Goal: Task Accomplishment & Management: Manage account settings

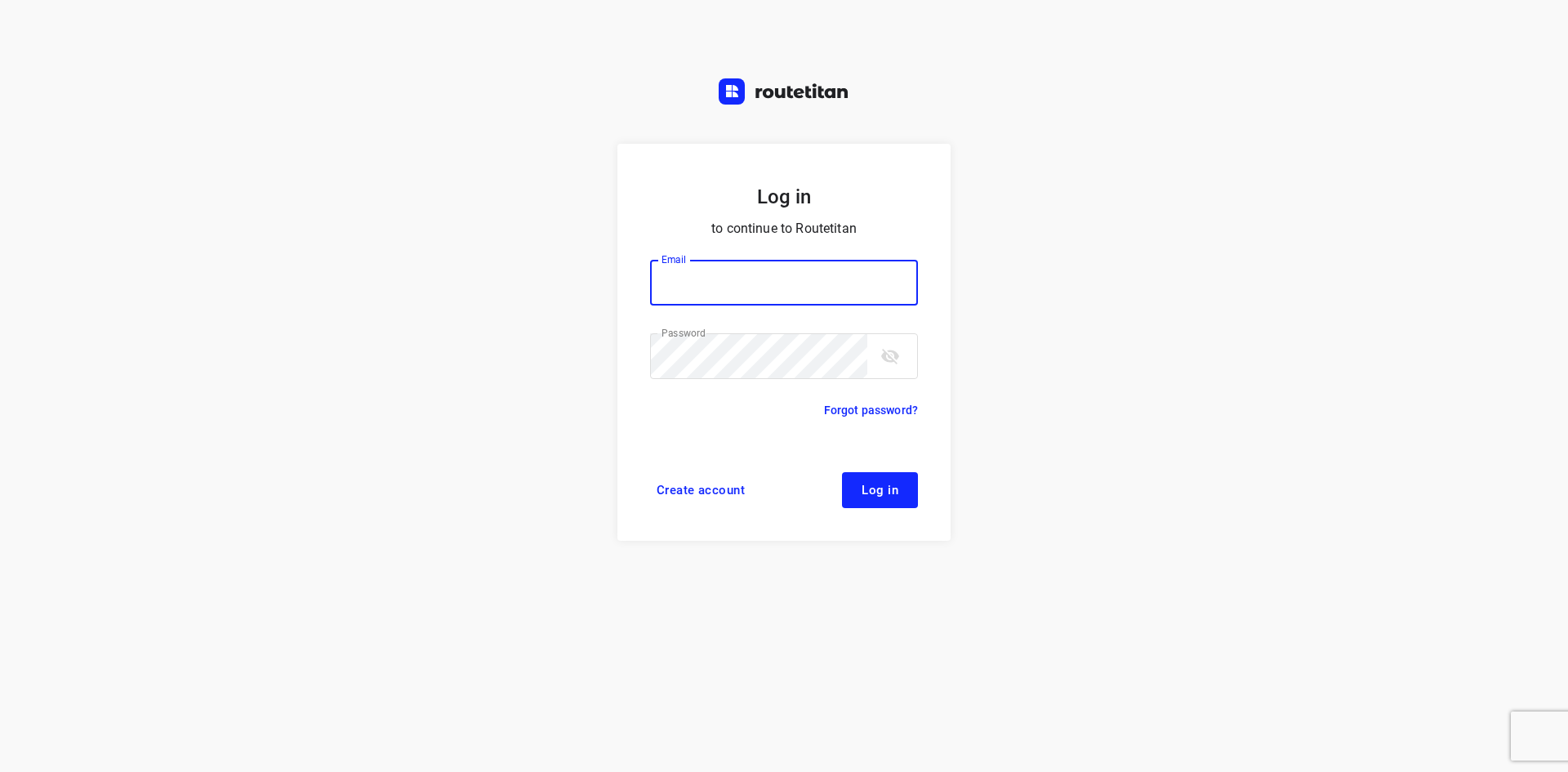
type input "max@onlineplasticsgroup.com"
click at [890, 489] on span "Log in" at bounding box center [880, 489] width 37 height 13
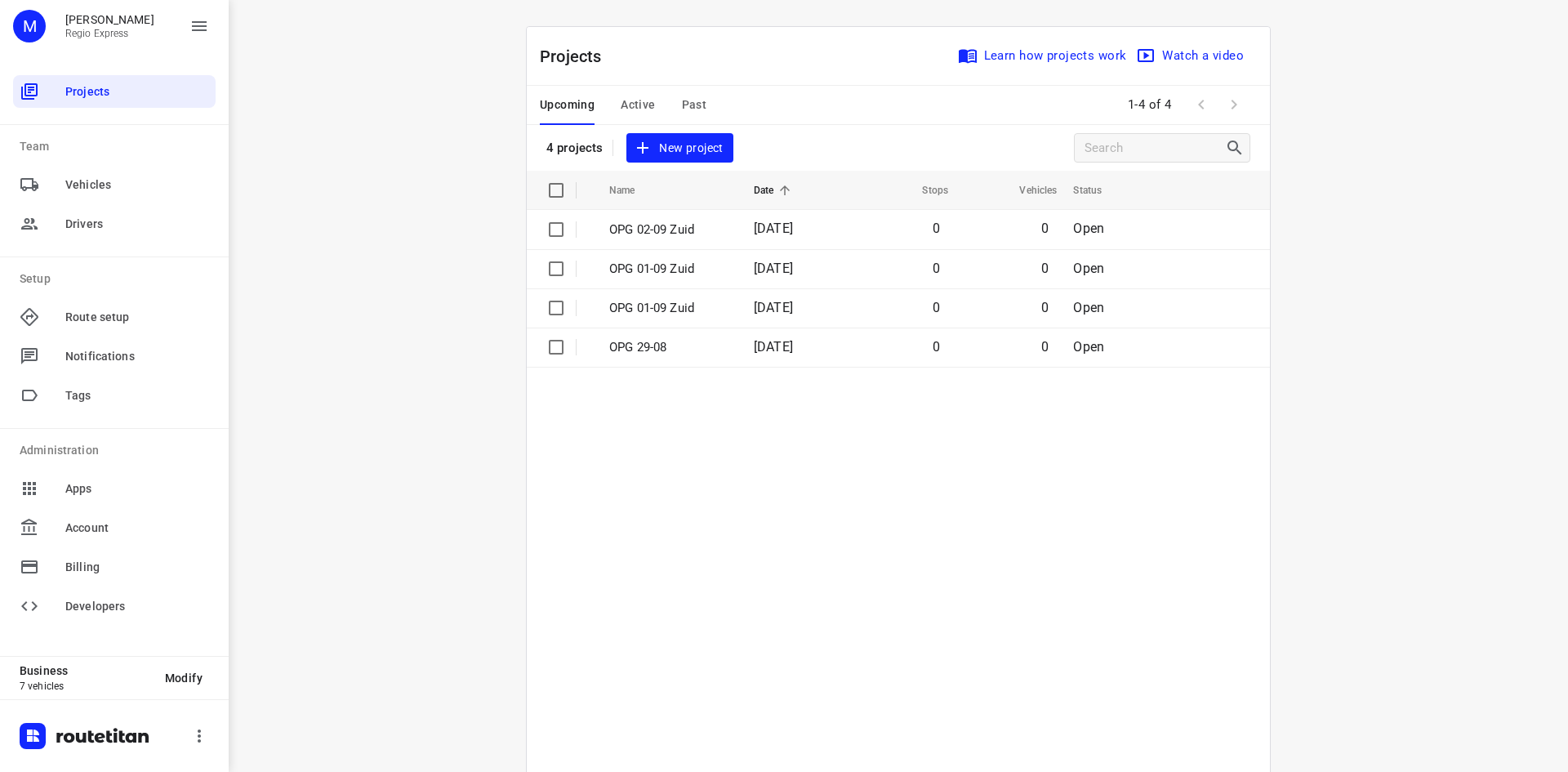
click at [635, 101] on span "Active" at bounding box center [638, 105] width 34 height 20
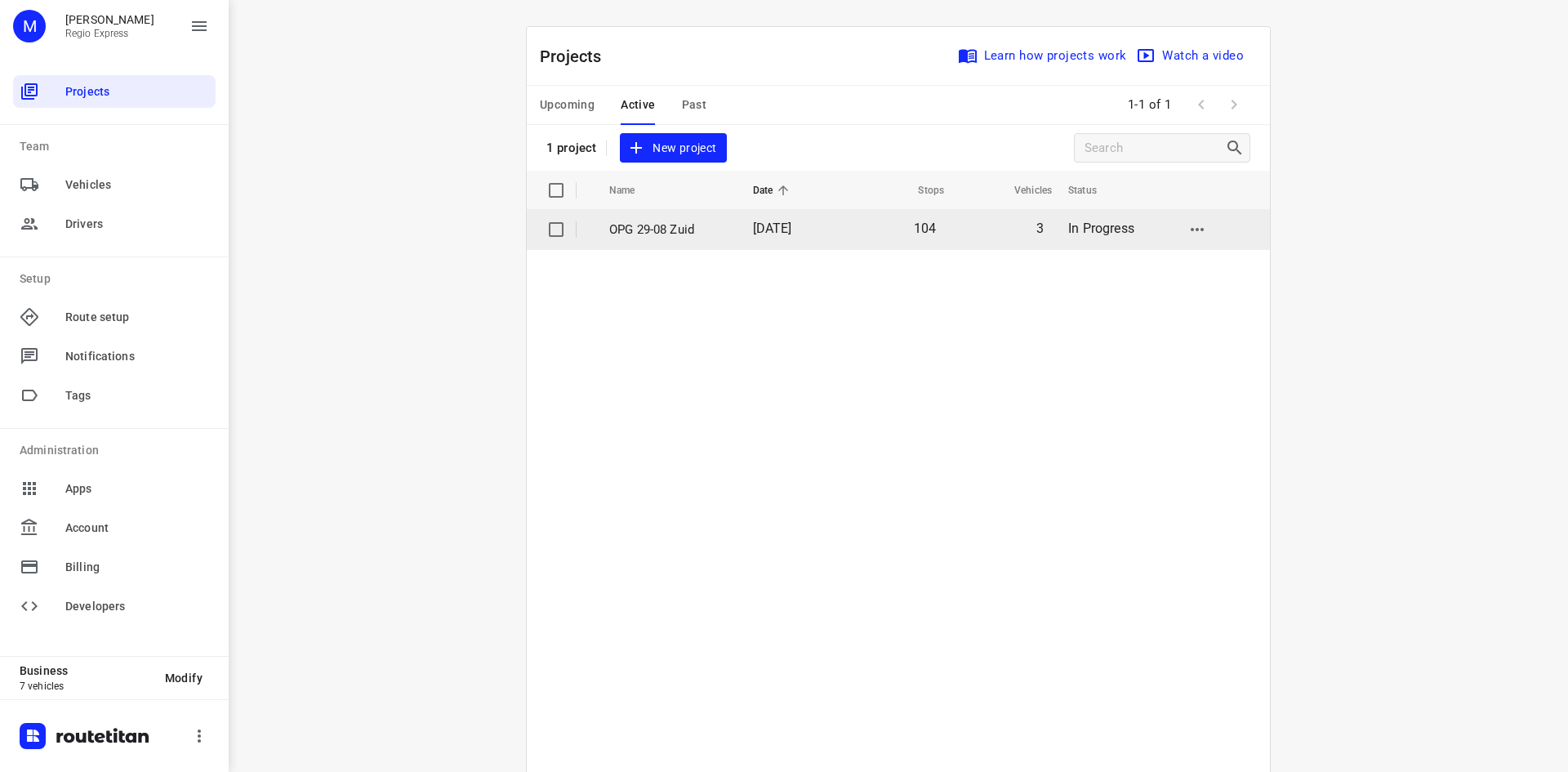
click at [648, 242] on td "OPG 29-08 Zuid" at bounding box center [666, 229] width 147 height 39
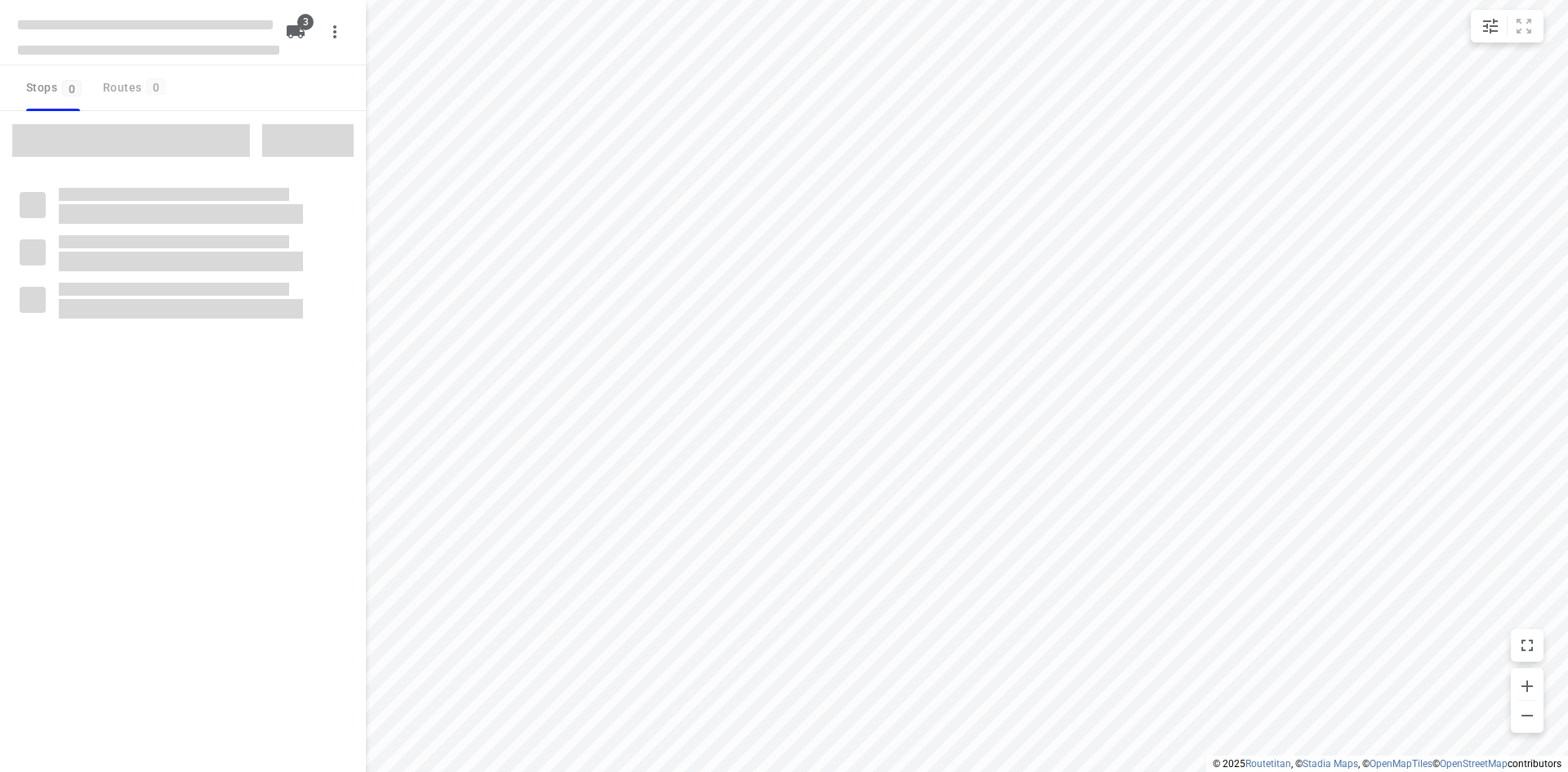
type input "distance"
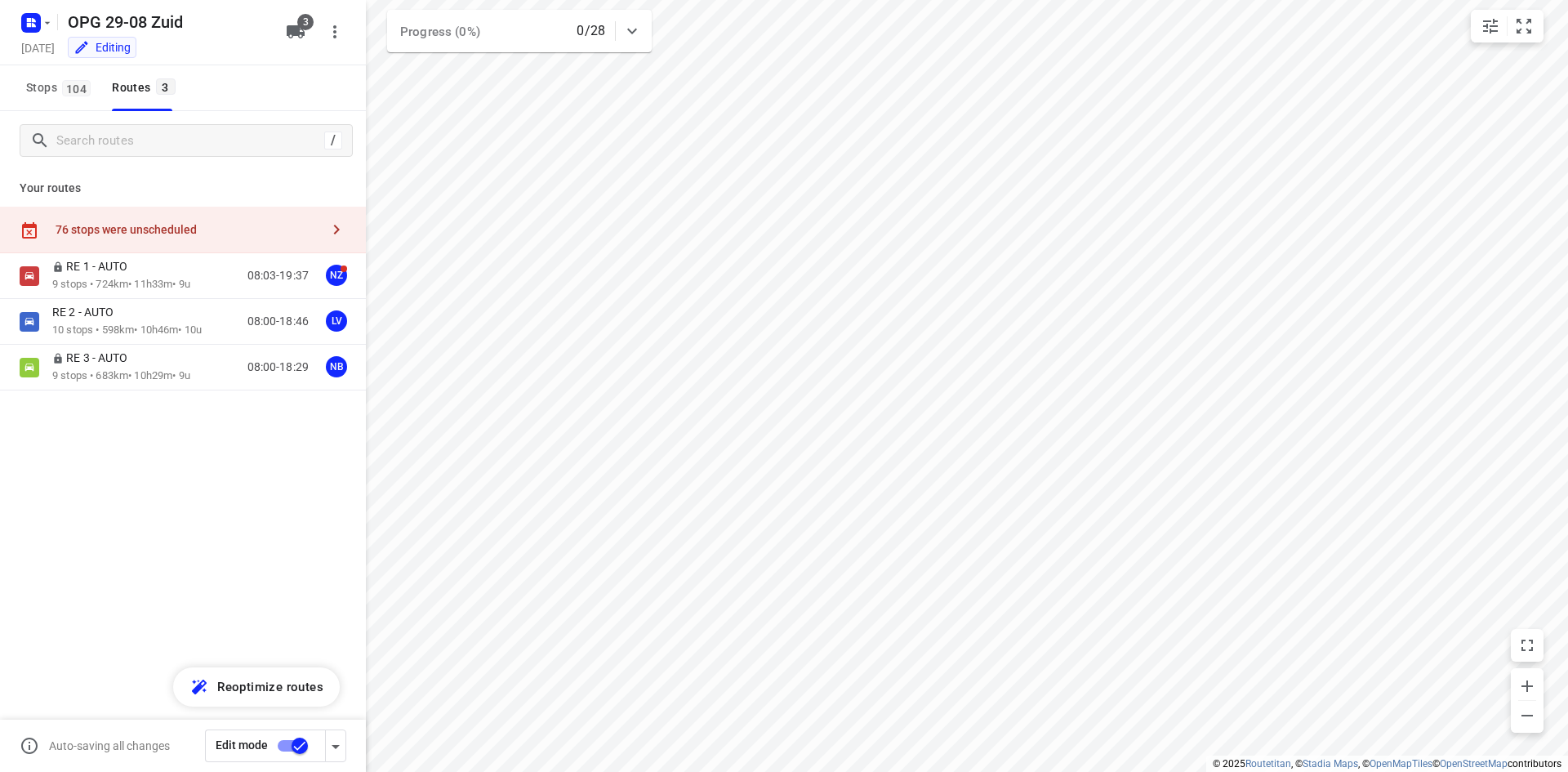
click at [132, 228] on div "76 stops were unscheduled" at bounding box center [188, 229] width 265 height 13
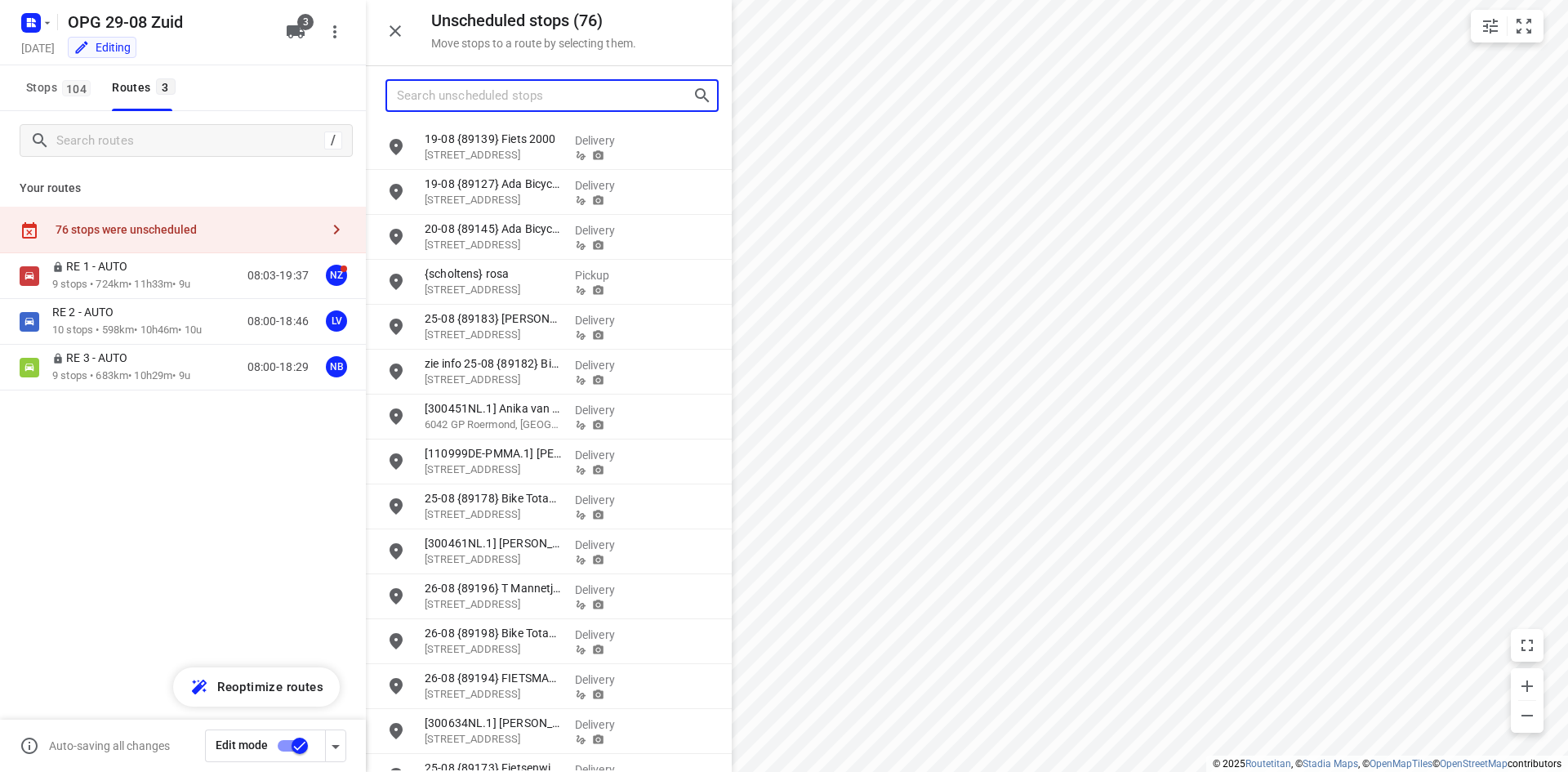
click at [488, 105] on input "Search unscheduled stops" at bounding box center [544, 95] width 296 height 25
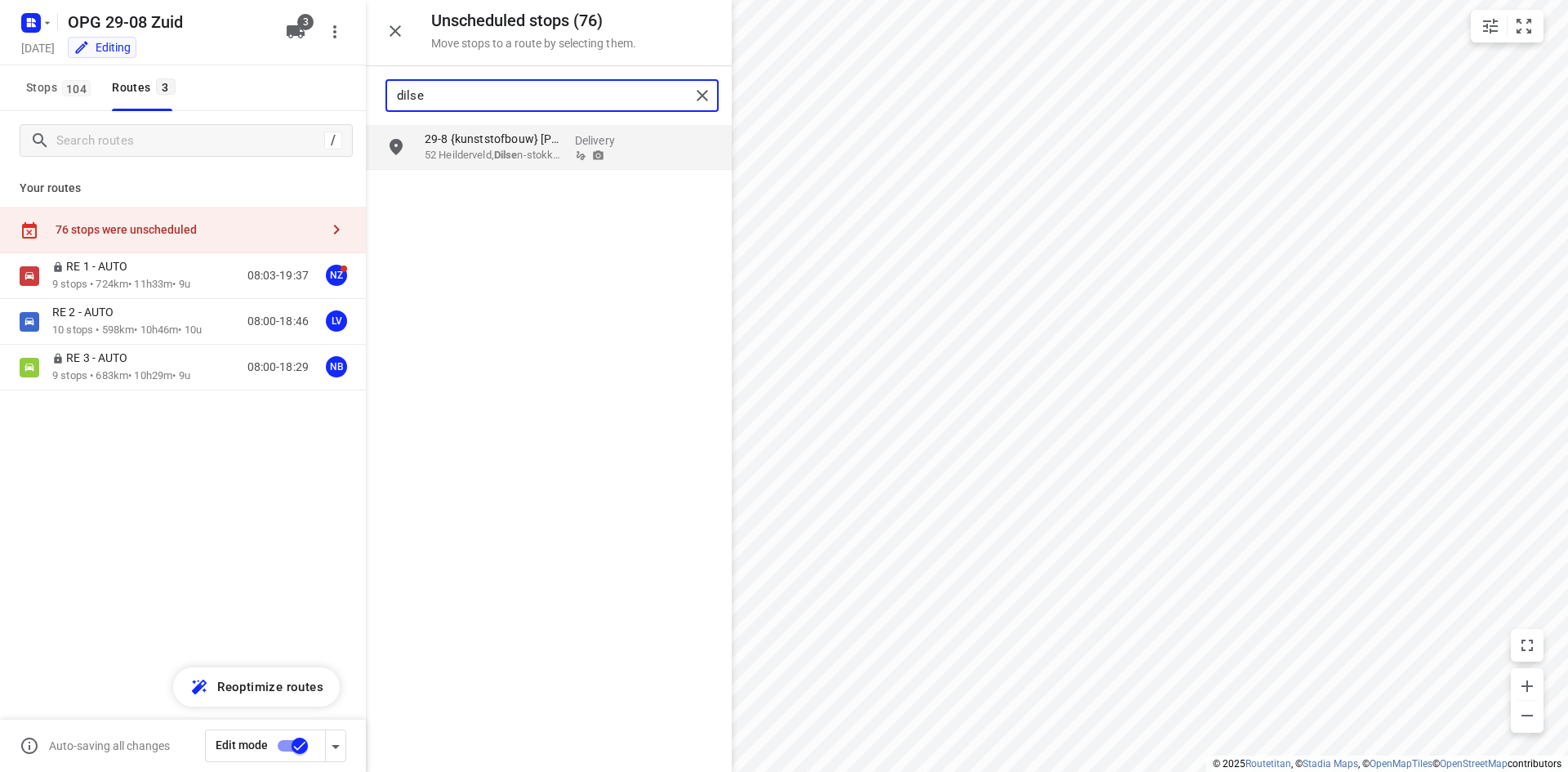
type input "dilsen"
click at [523, 147] on p "52 Heilderveld, Dilsen -stokkem" at bounding box center [492, 155] width 137 height 16
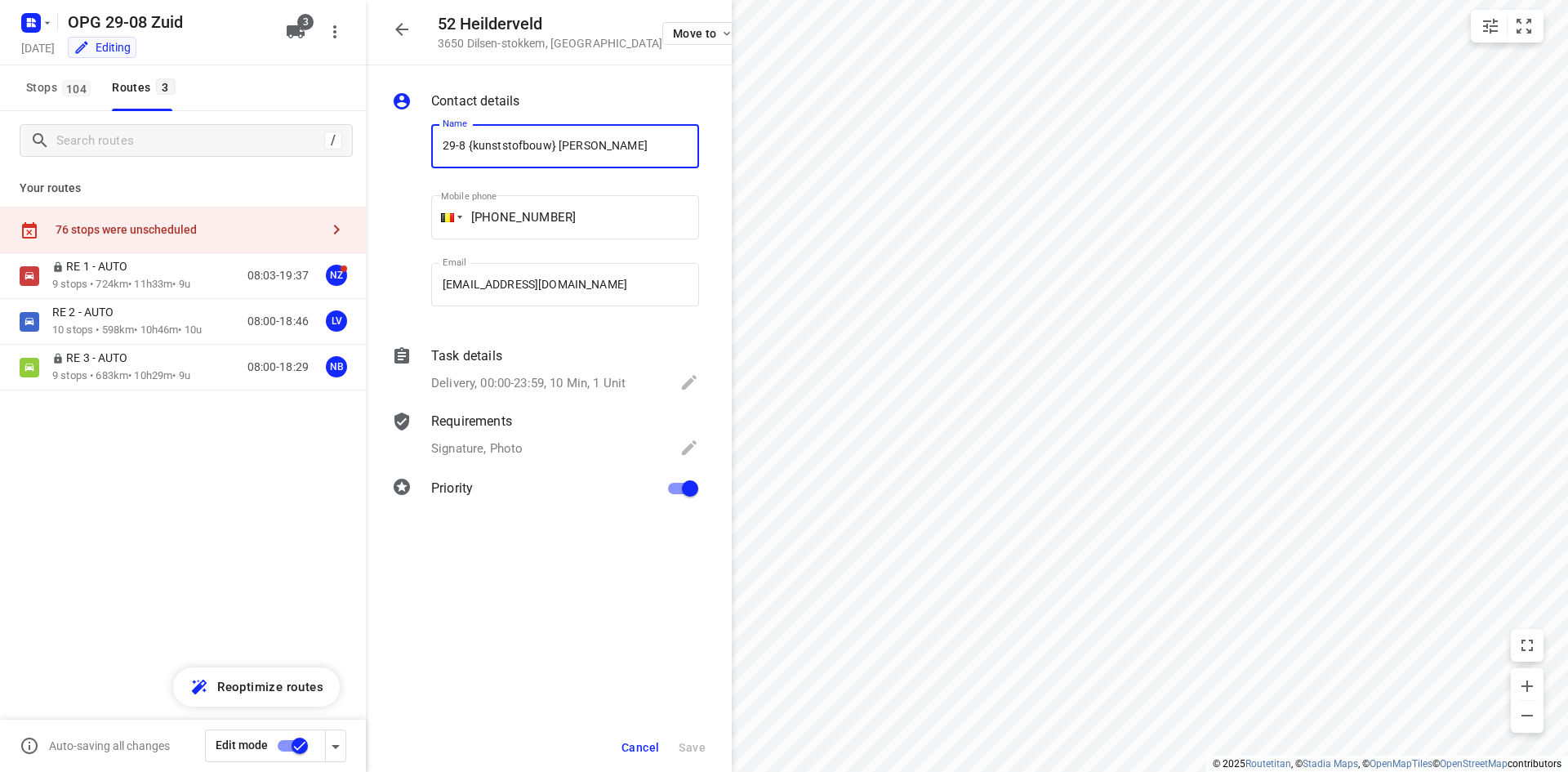
click at [451, 144] on input "29-8 {kunststofbouw} [PERSON_NAME]" at bounding box center [565, 146] width 268 height 44
click at [456, 150] on input "29-8 {kunststofbouw} [PERSON_NAME]" at bounding box center [565, 146] width 268 height 44
drag, startPoint x: 463, startPoint y: 145, endPoint x: 432, endPoint y: 145, distance: 31.0
click at [437, 145] on input "29-8 {kunststofbouw} [PERSON_NAME]" at bounding box center [565, 146] width 268 height 44
type input "1-9 {kunststofbouw} [PERSON_NAME]"
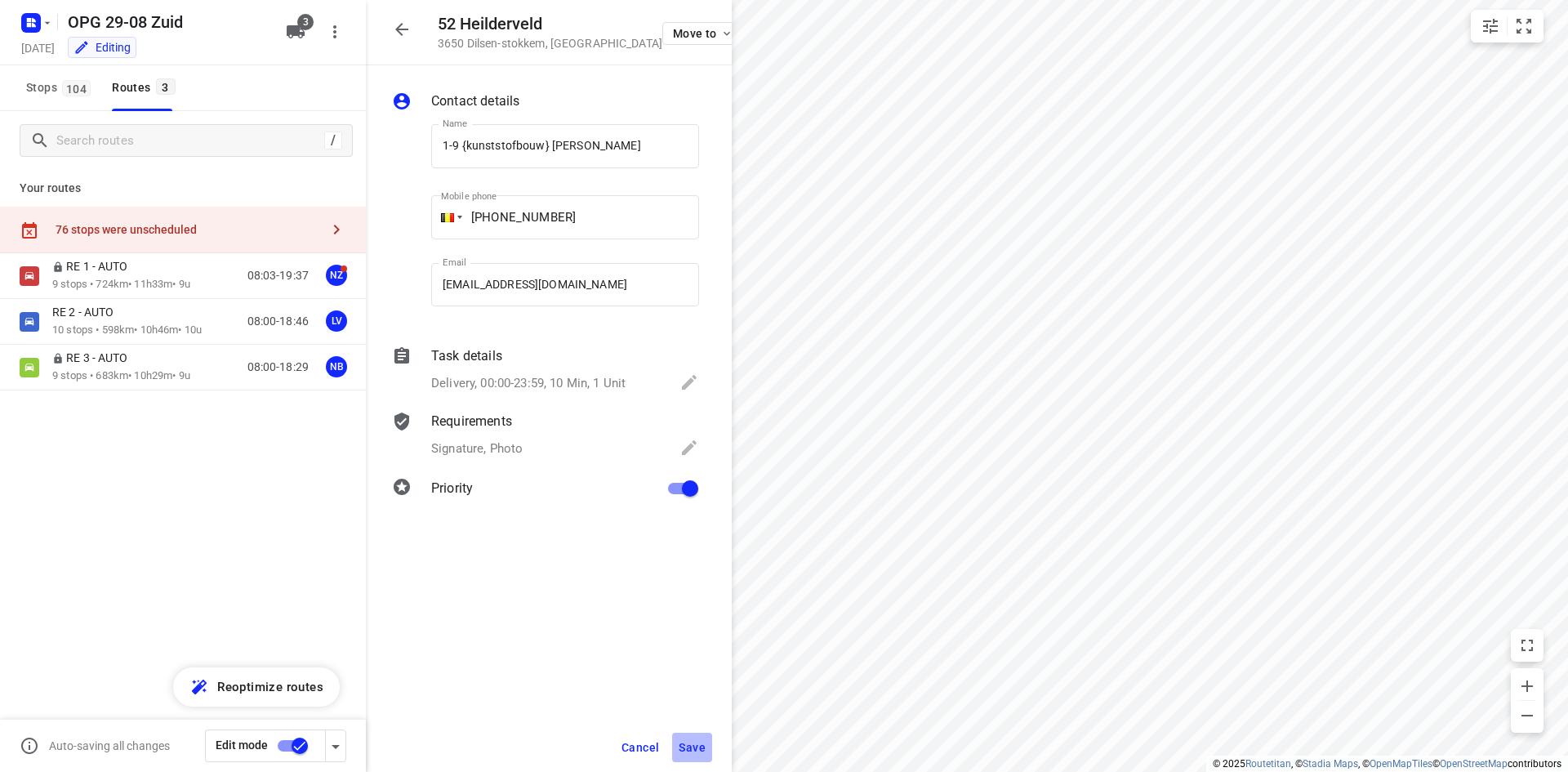
click at [699, 746] on span "Save" at bounding box center [692, 747] width 27 height 13
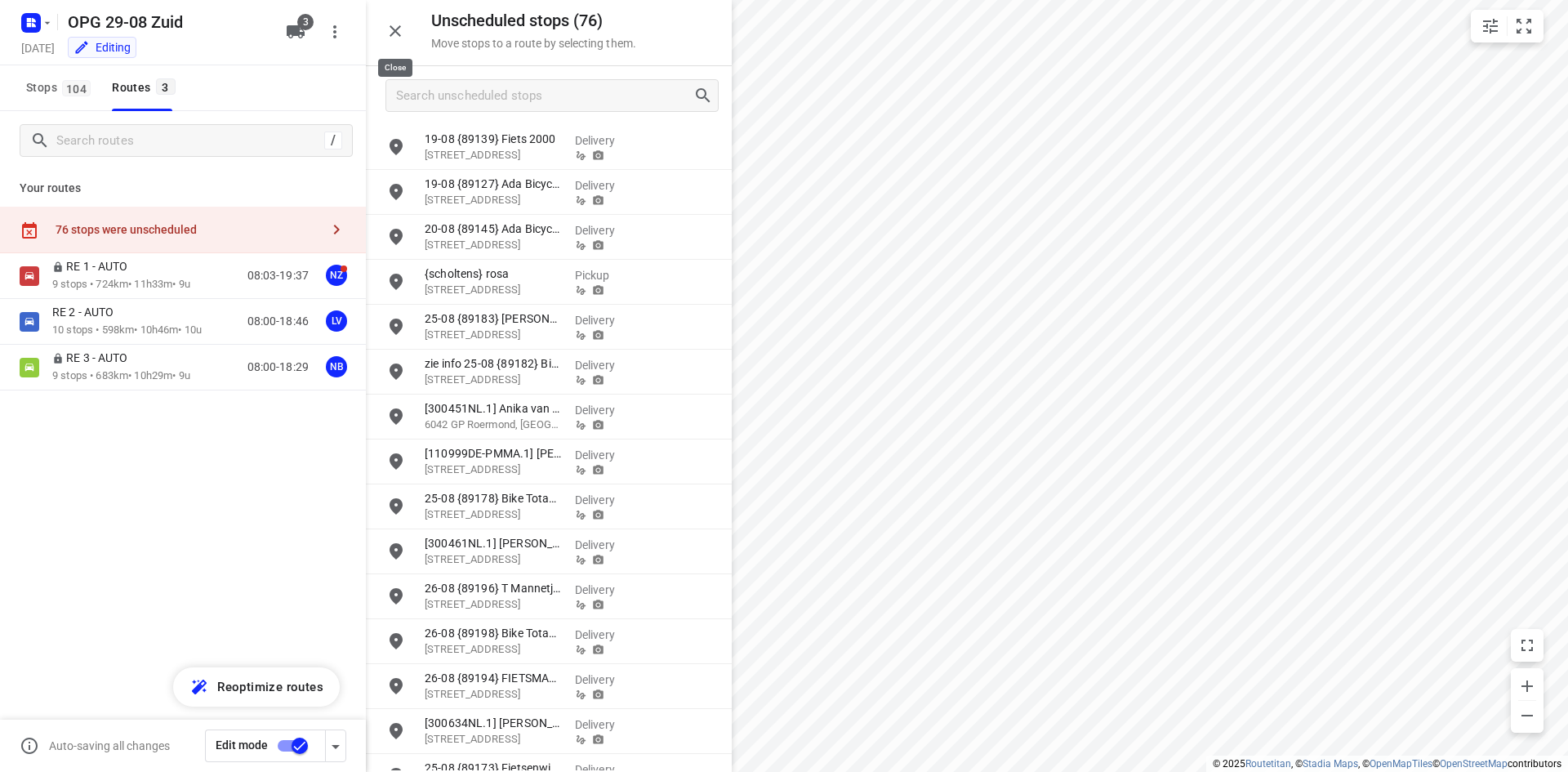
click at [398, 39] on icon "button" at bounding box center [395, 31] width 20 height 20
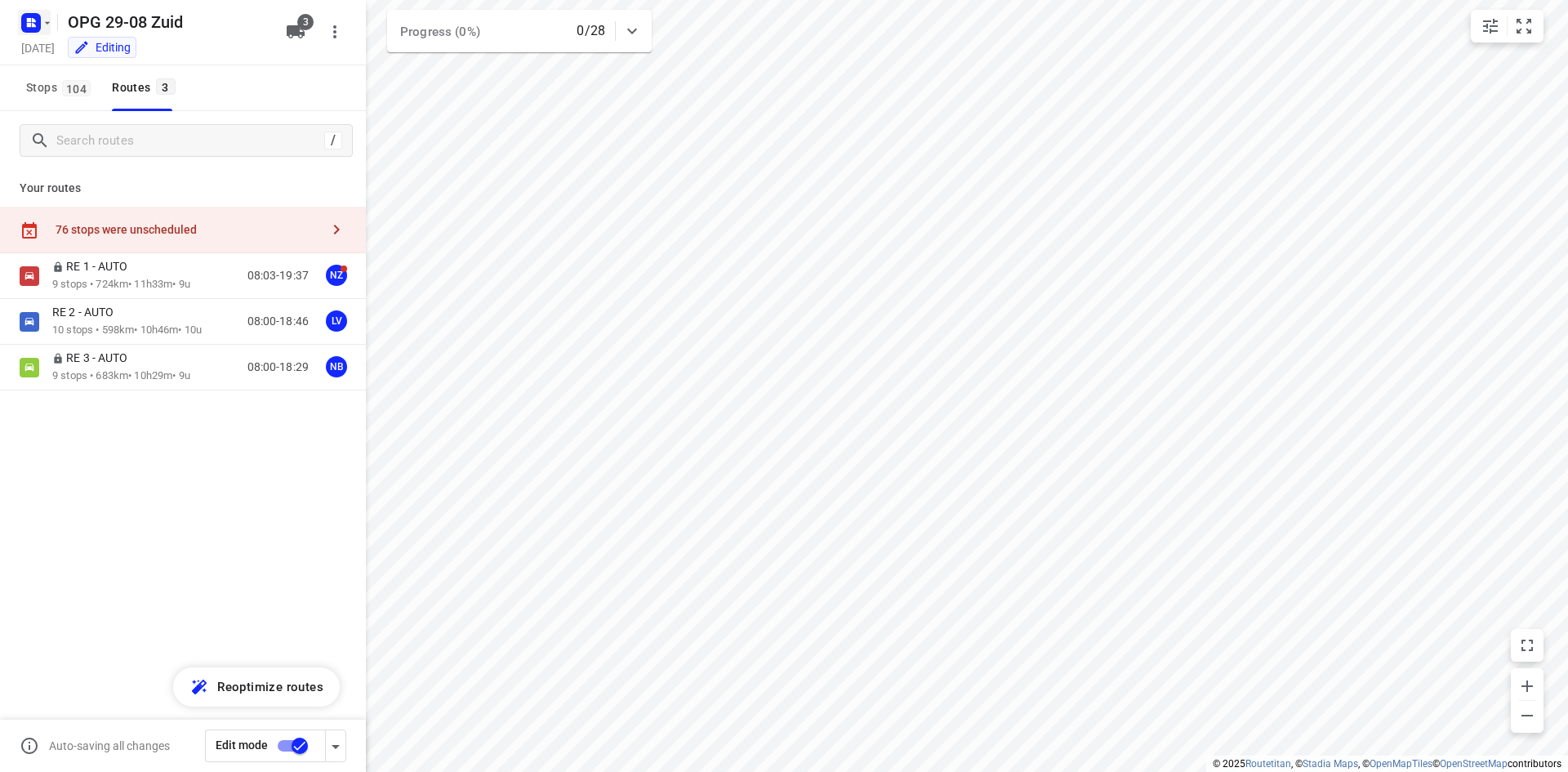
click at [44, 28] on icon "button" at bounding box center [47, 22] width 13 height 13
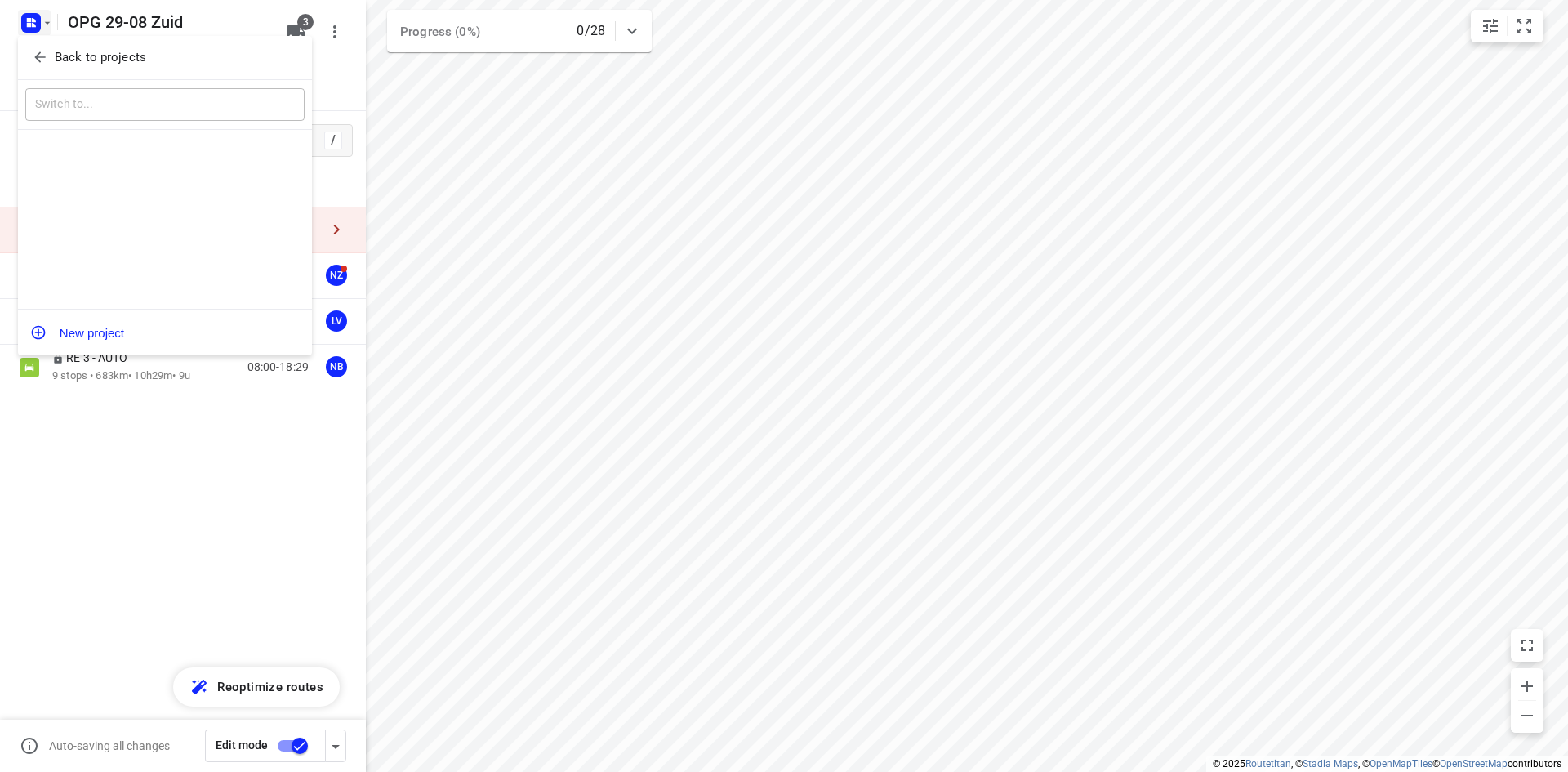
click at [43, 67] on button "Back to projects" at bounding box center [165, 57] width 280 height 27
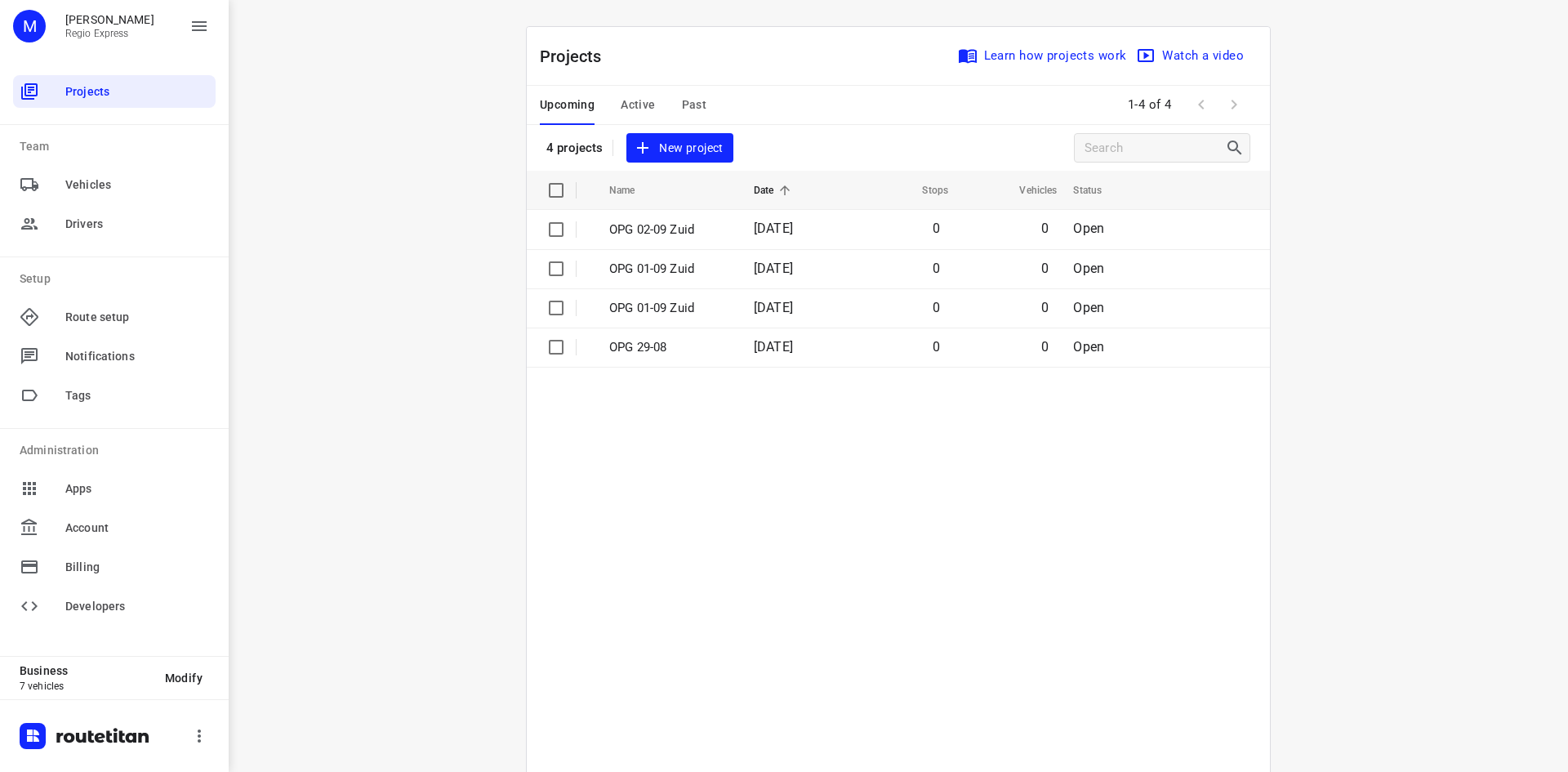
click at [626, 97] on span "Active" at bounding box center [638, 105] width 34 height 20
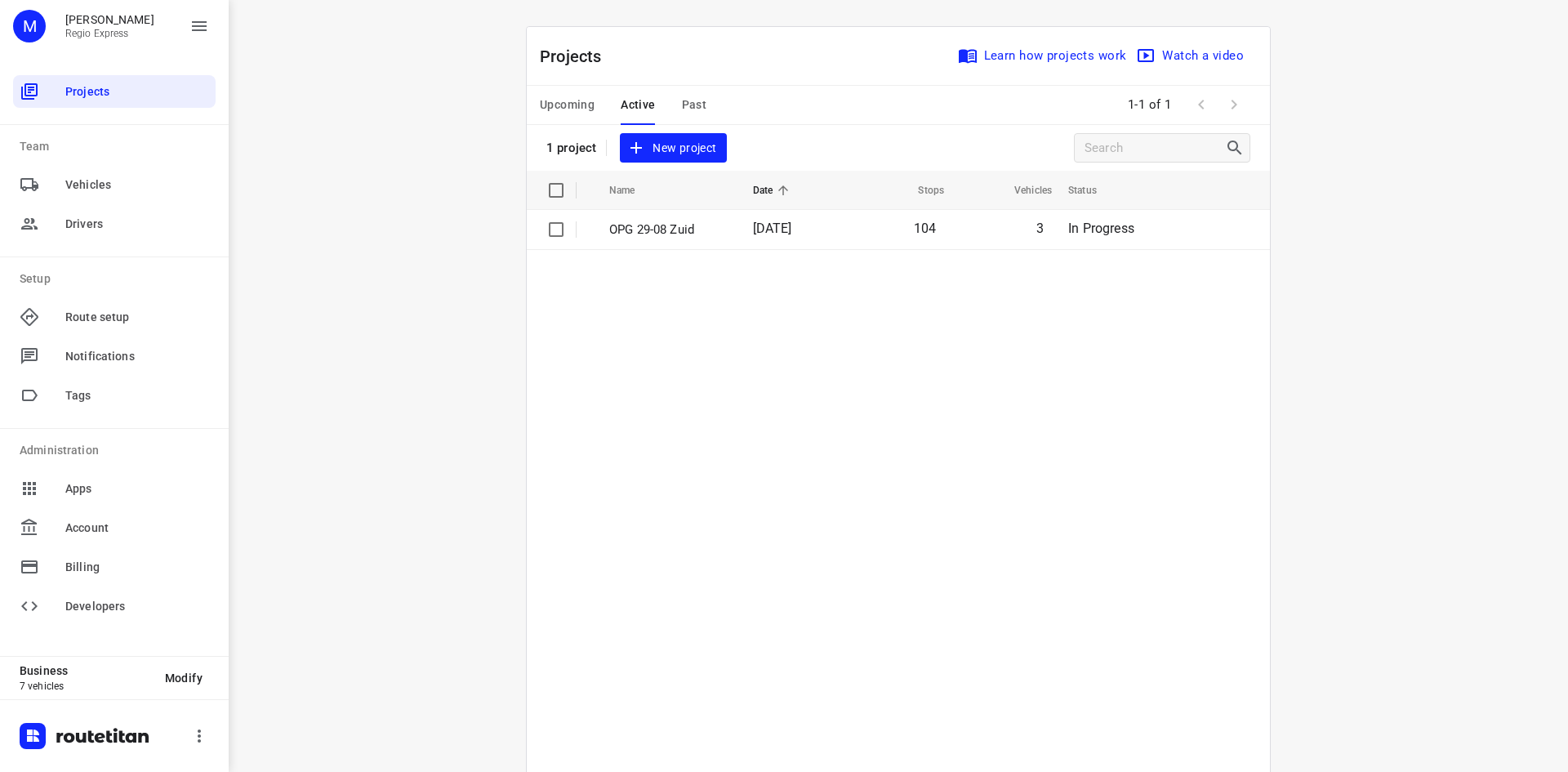
click at [576, 93] on button "Upcoming" at bounding box center [567, 105] width 55 height 39
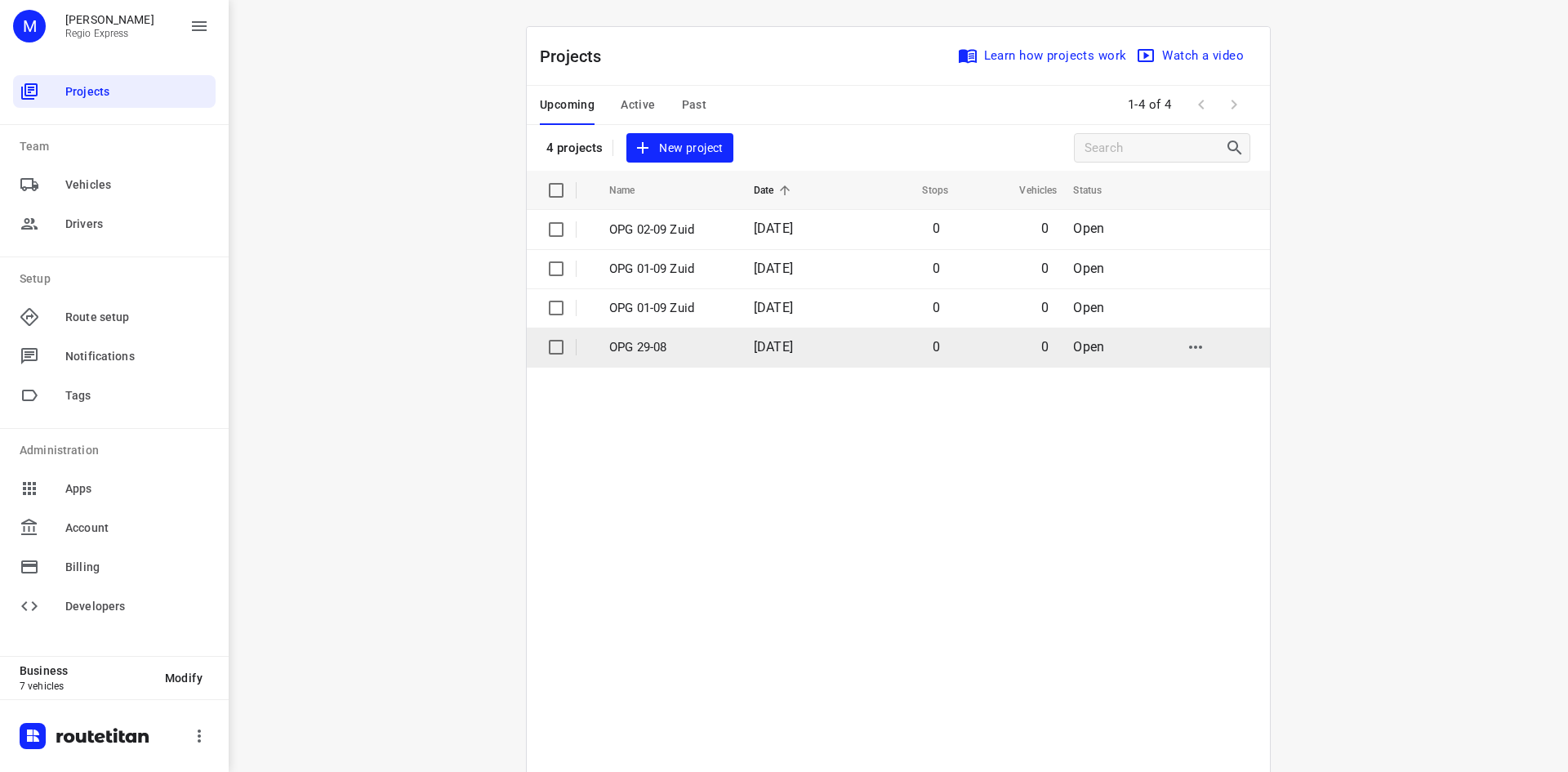
click at [556, 351] on input "checkbox" at bounding box center [556, 347] width 33 height 33
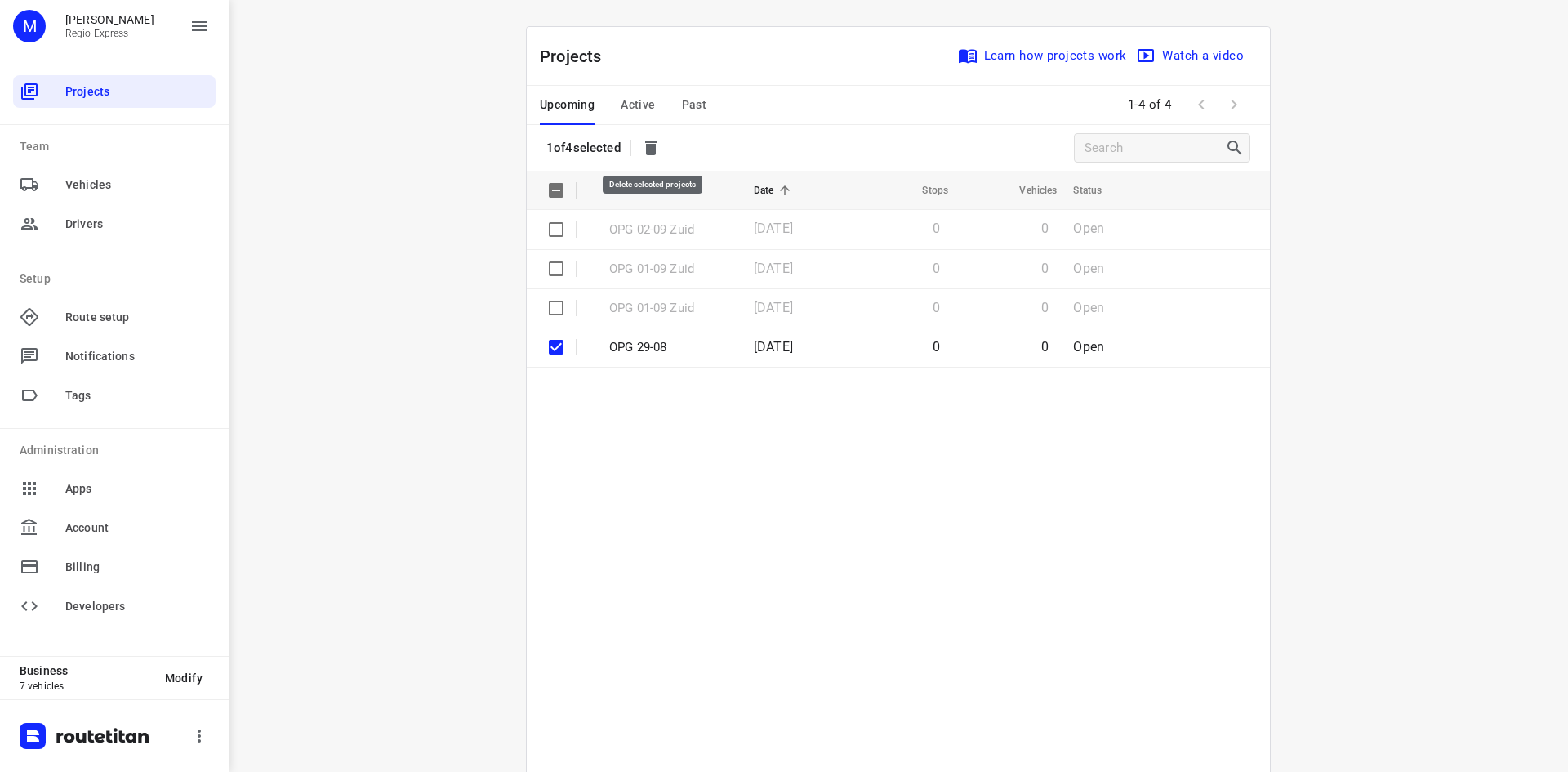
click at [651, 149] on icon "button" at bounding box center [650, 148] width 11 height 15
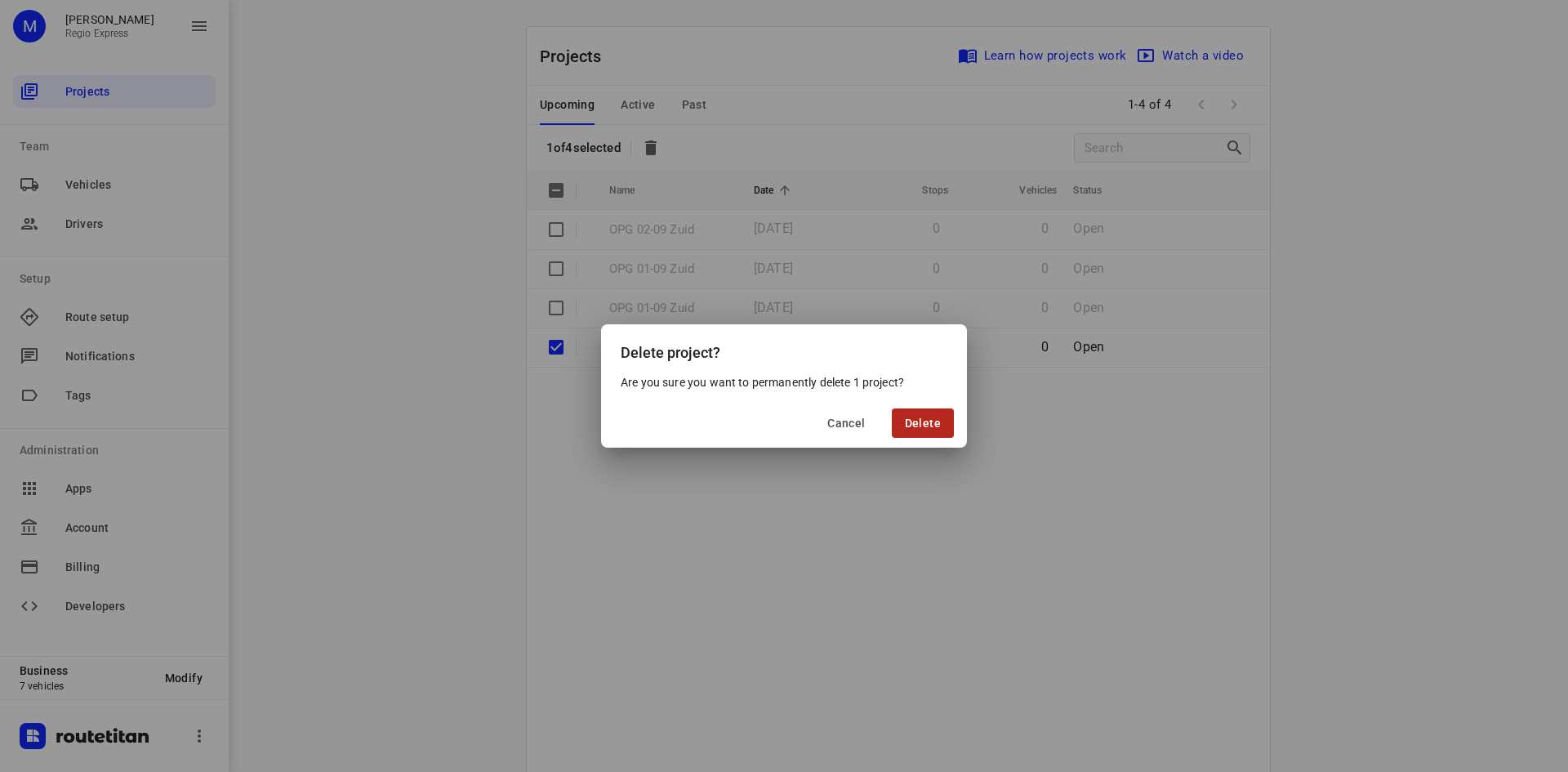
click at [923, 411] on button "Delete" at bounding box center [923, 422] width 62 height 29
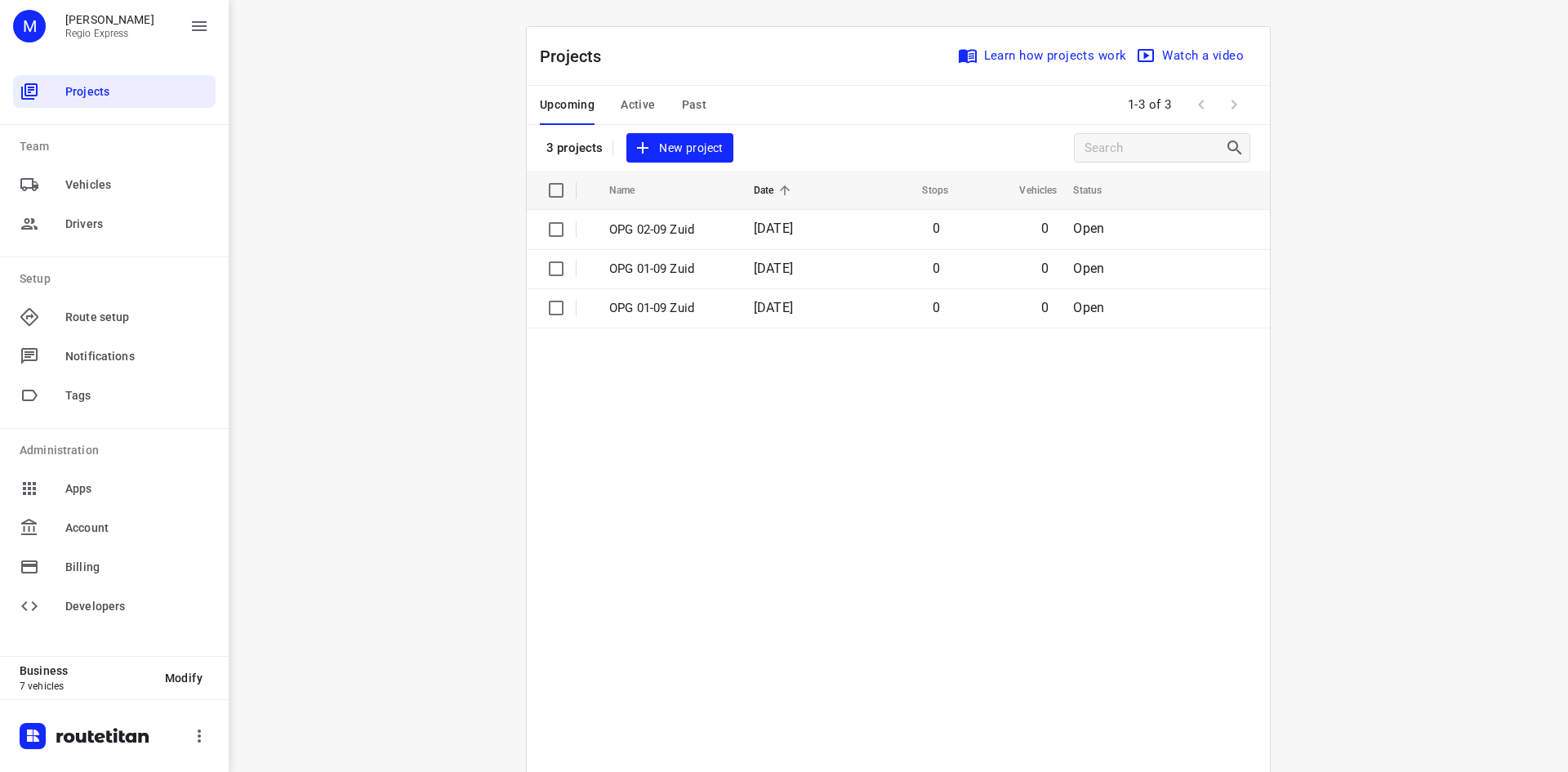
click at [637, 101] on span "Active" at bounding box center [638, 105] width 34 height 20
